Goal: Transaction & Acquisition: Purchase product/service

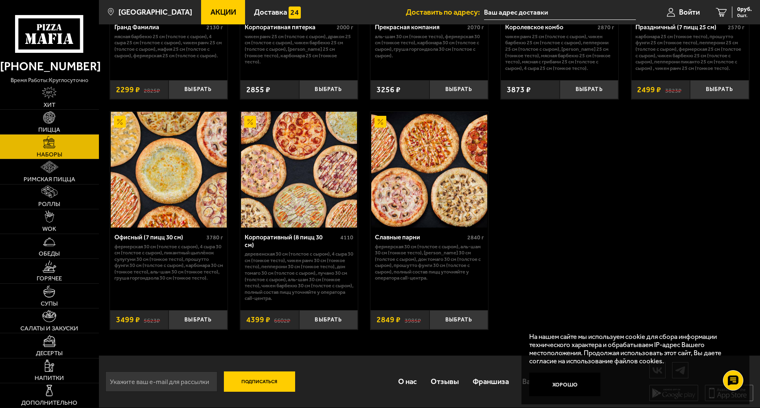
scroll to position [1190, 0]
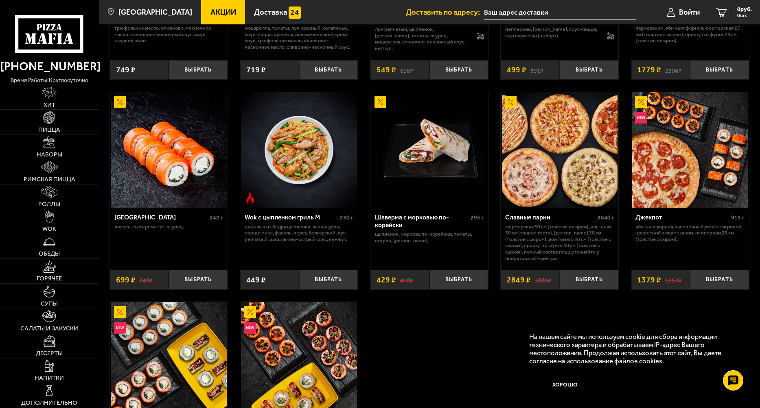
scroll to position [366, 0]
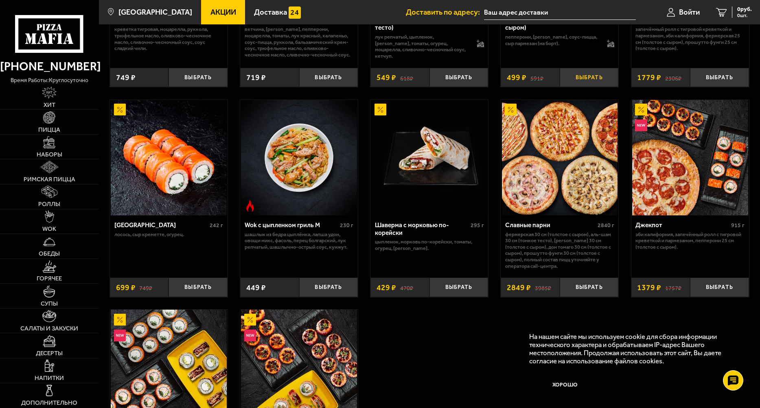
click at [581, 76] on button "Выбрать" at bounding box center [588, 78] width 59 height 20
click at [44, 129] on span "Пицца" at bounding box center [49, 130] width 22 height 6
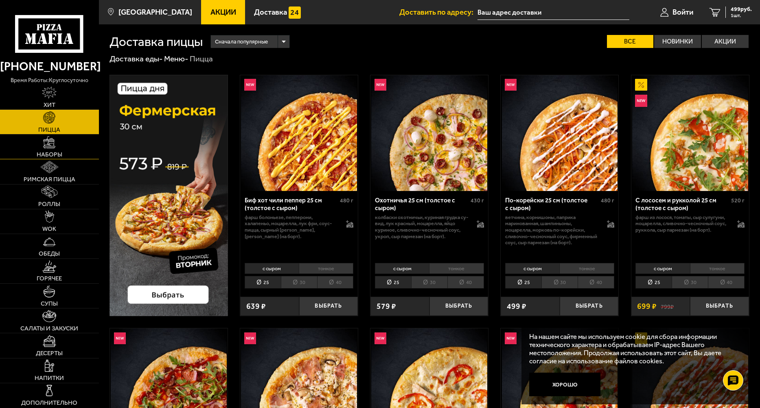
click at [52, 155] on span "Наборы" at bounding box center [50, 155] width 26 height 6
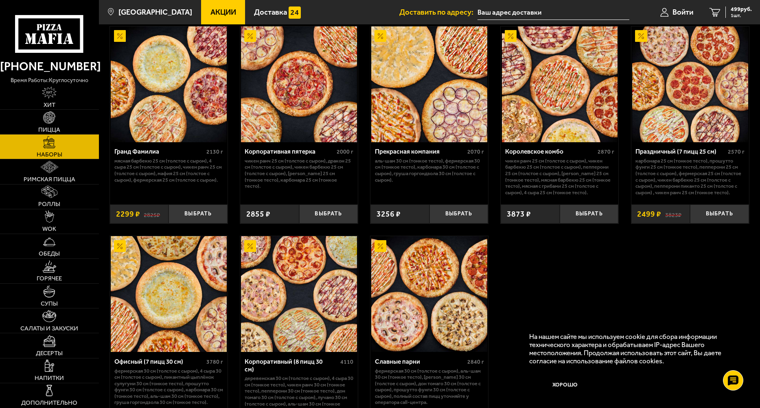
scroll to position [1068, 0]
